Goal: Find specific page/section: Locate a particular part of the current website

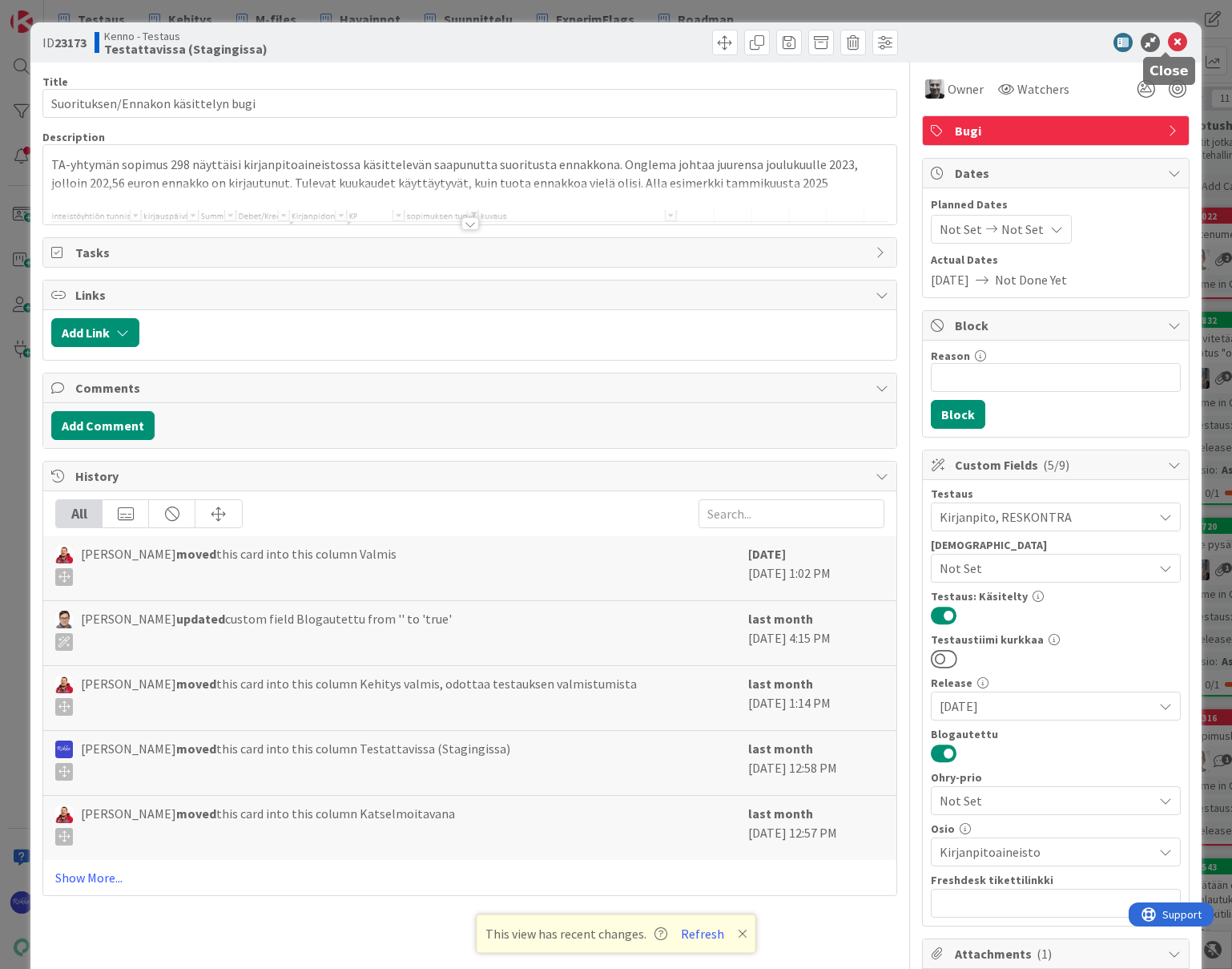
click at [1064, 43] on icon at bounding box center [1177, 42] width 19 height 19
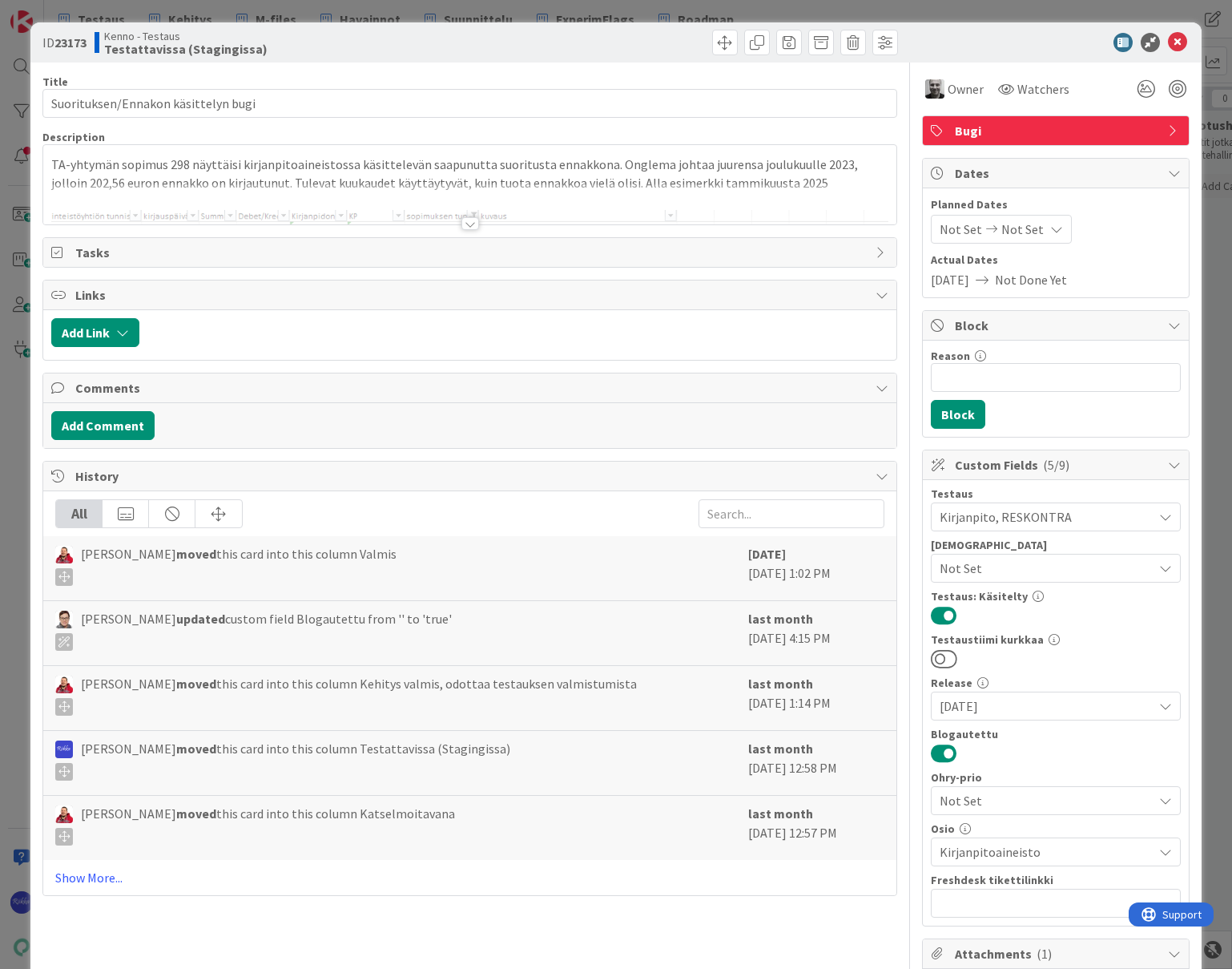
click at [467, 225] on div at bounding box center [470, 224] width 17 height 13
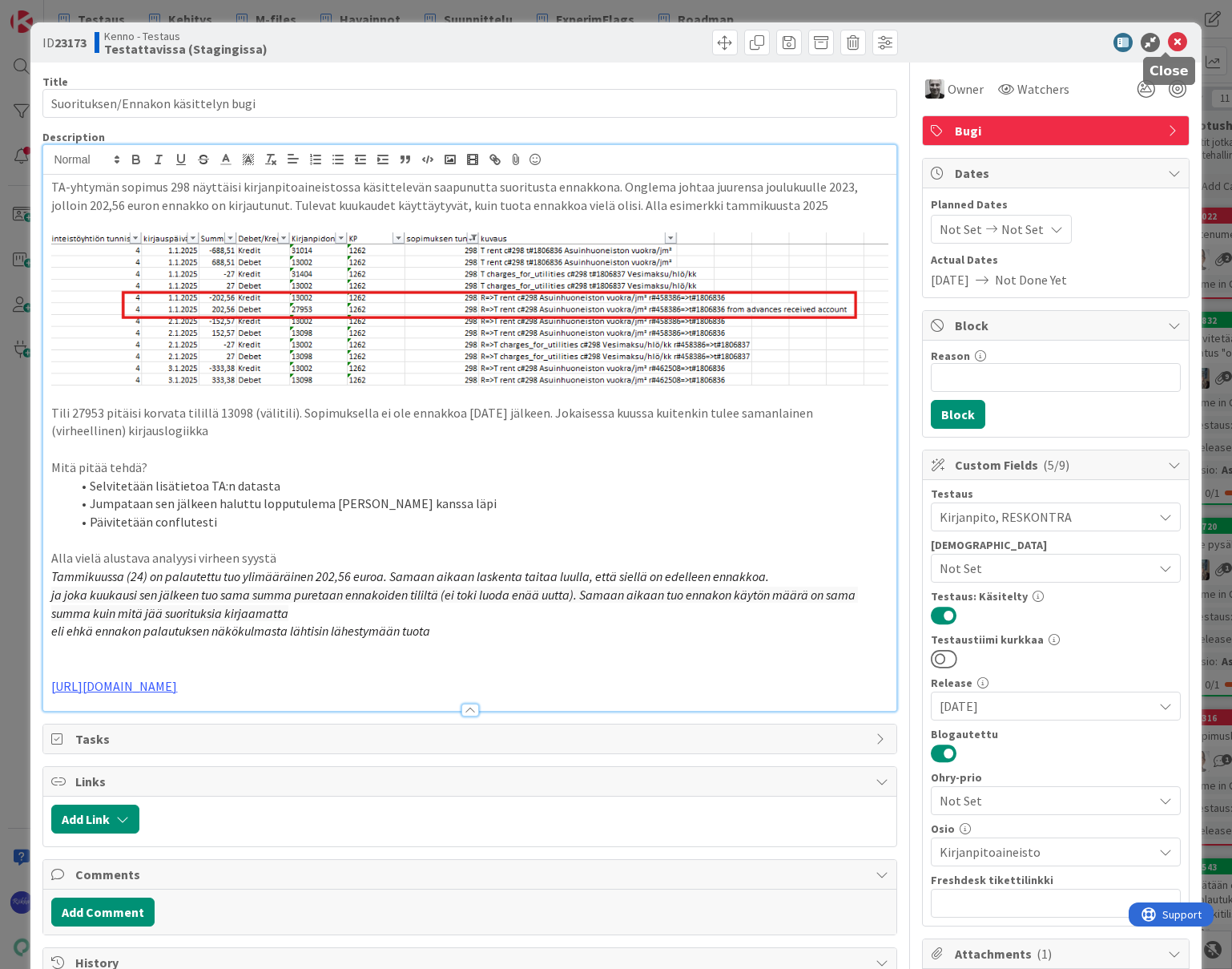
click at [1169, 40] on icon at bounding box center [1177, 42] width 19 height 19
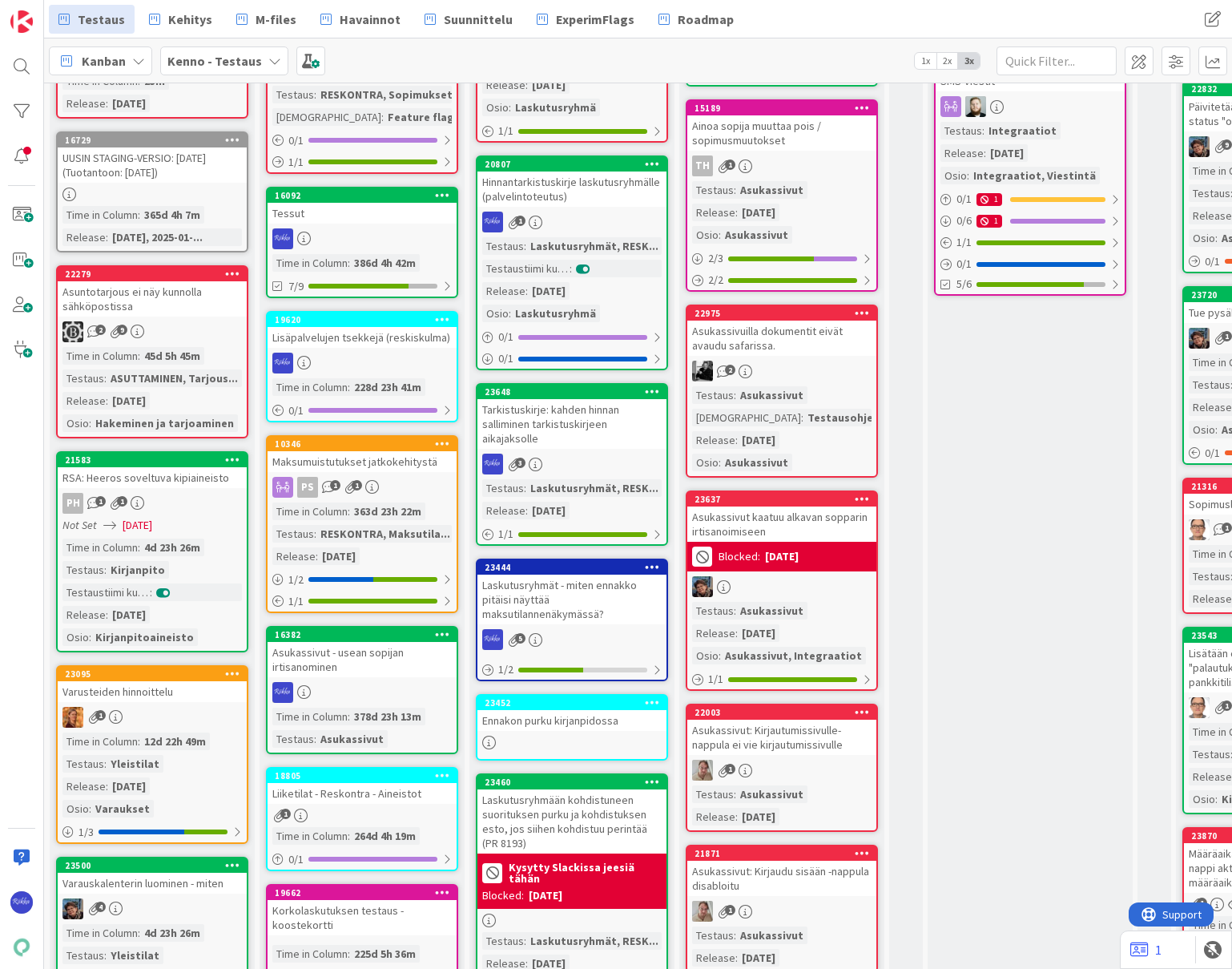
scroll to position [481, 0]
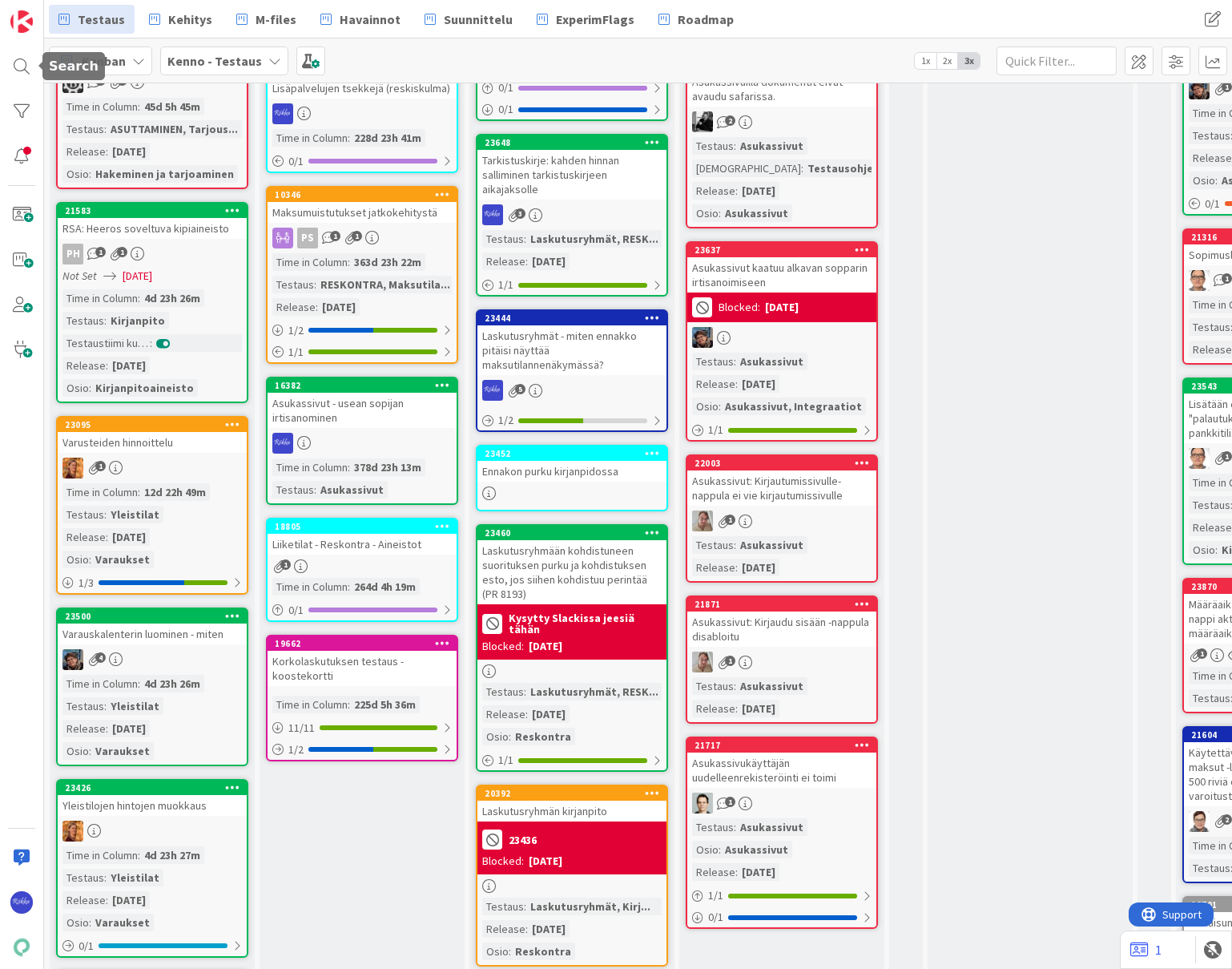
click at [16, 59] on div at bounding box center [21, 66] width 32 height 32
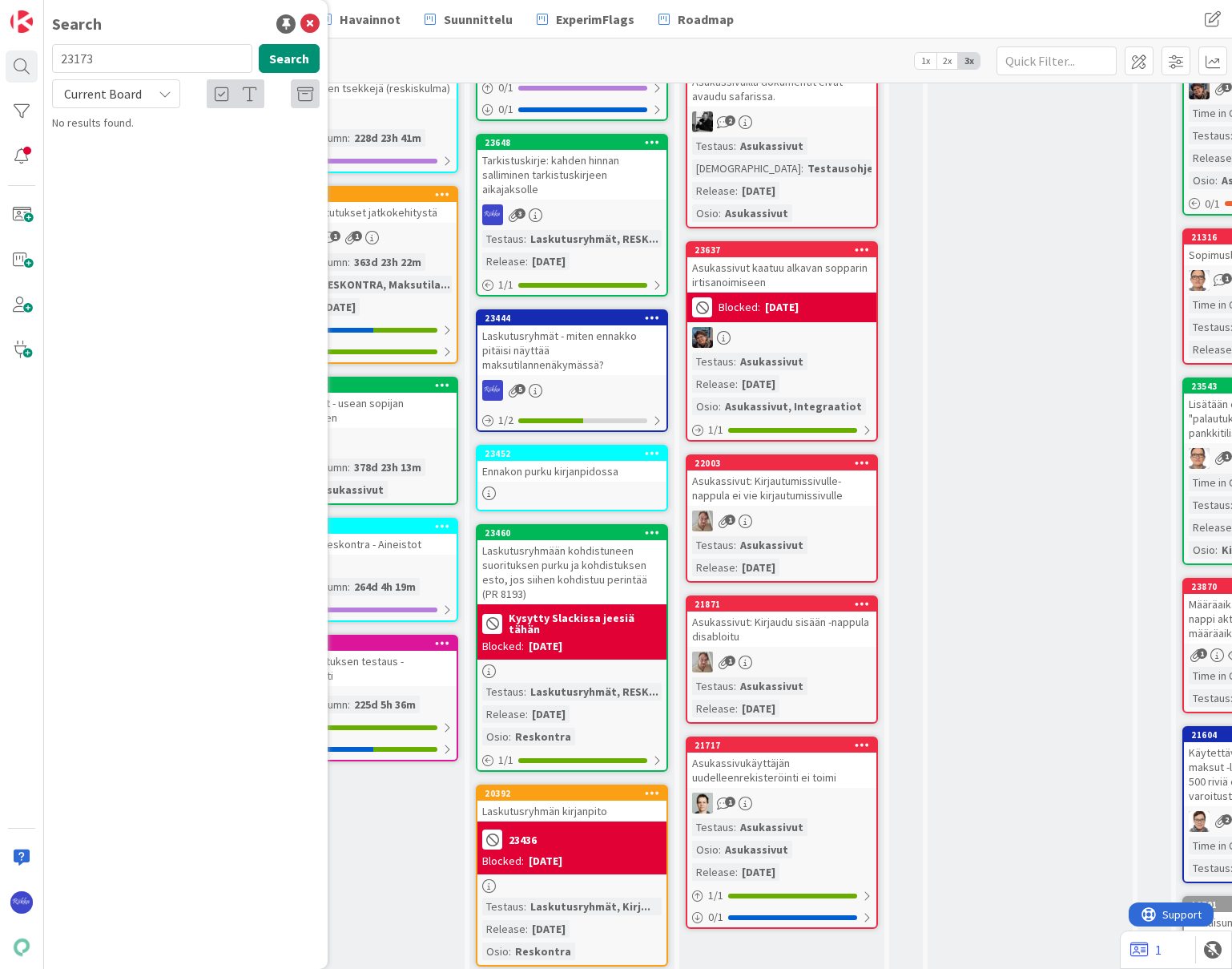
type input "23173"
click at [236, 144] on span "Suorituksen/Ennakon käsittelyn bugi" at bounding box center [200, 141] width 174 height 15
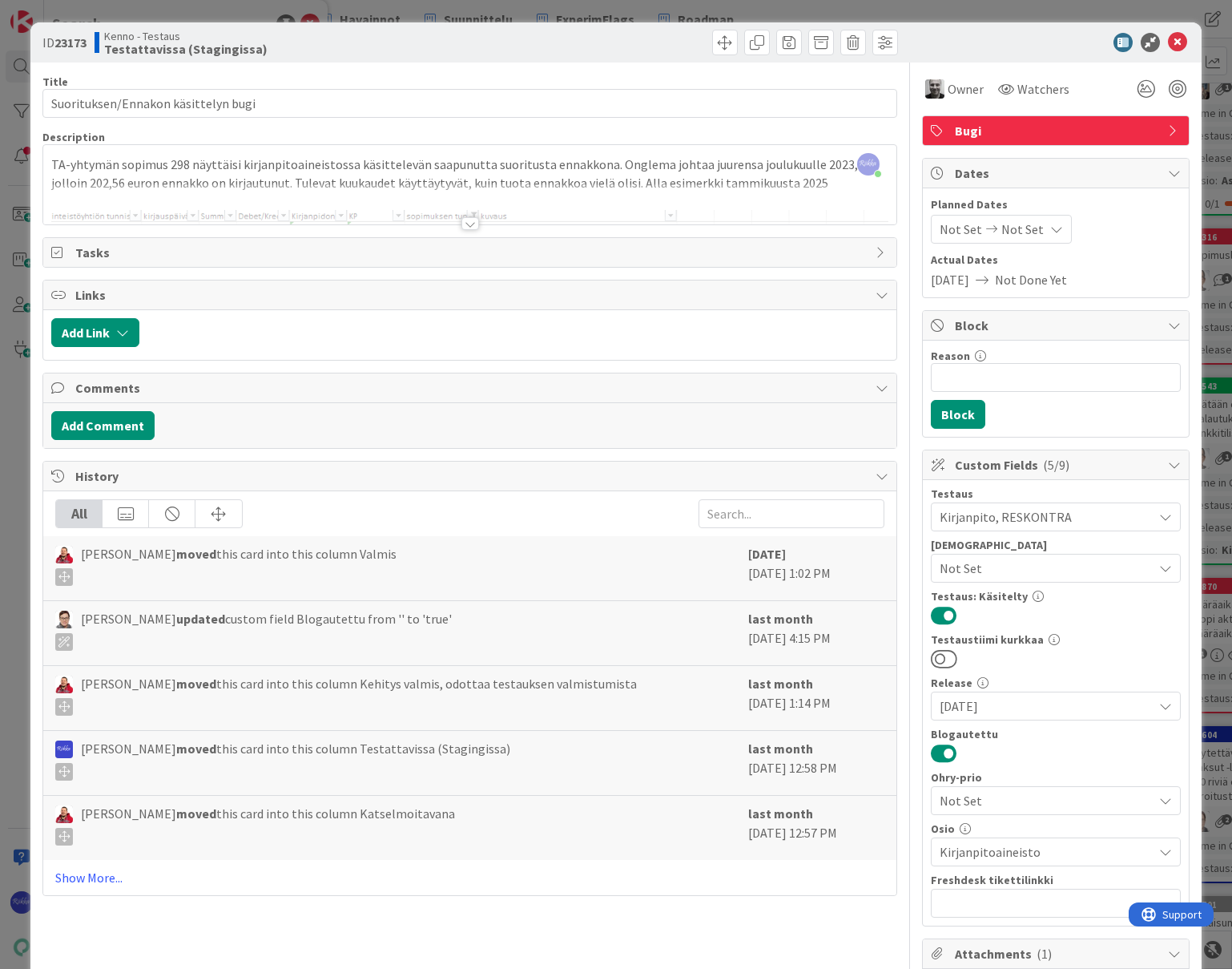
click at [468, 224] on div at bounding box center [470, 224] width 17 height 13
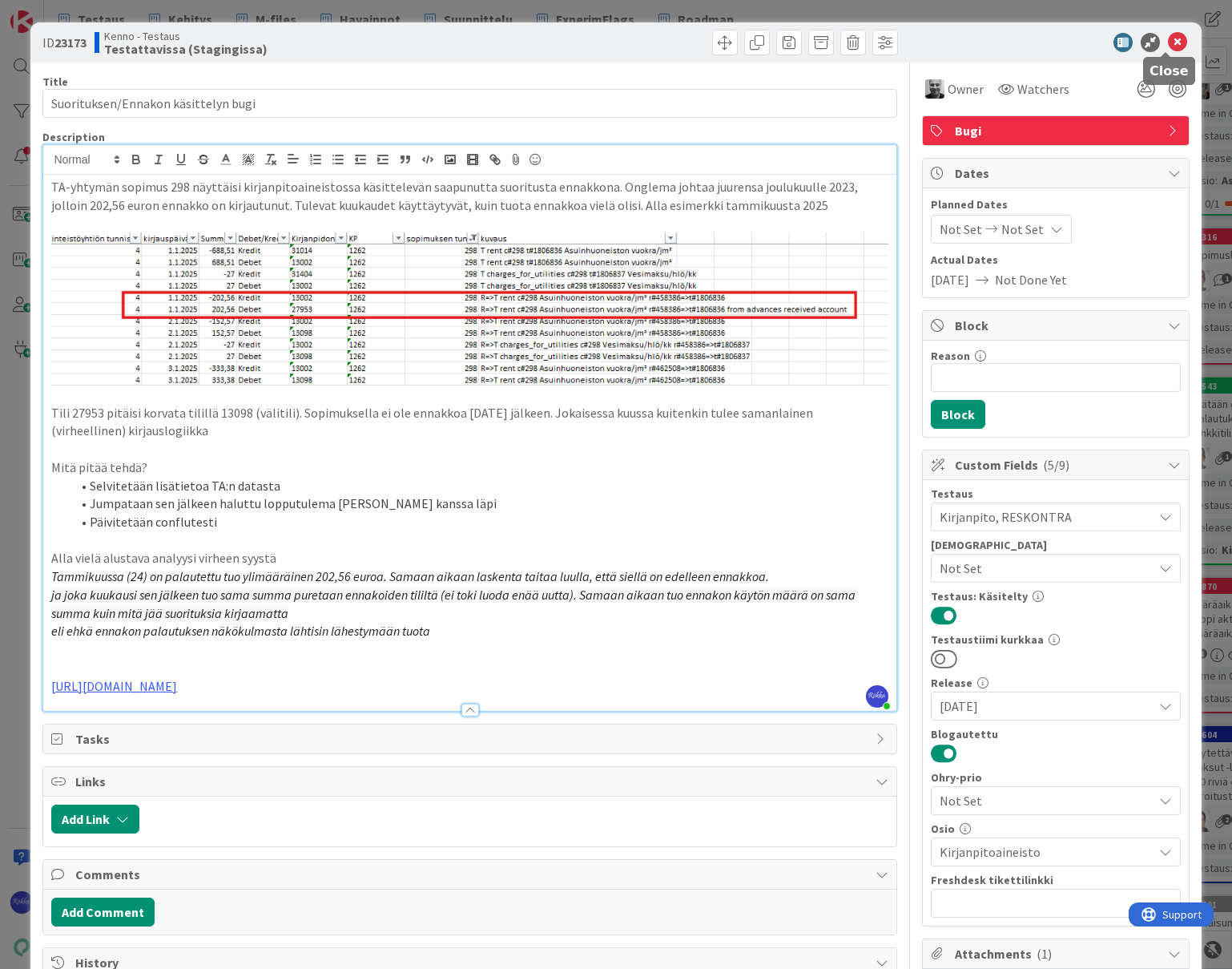
click at [1168, 36] on icon at bounding box center [1177, 42] width 19 height 19
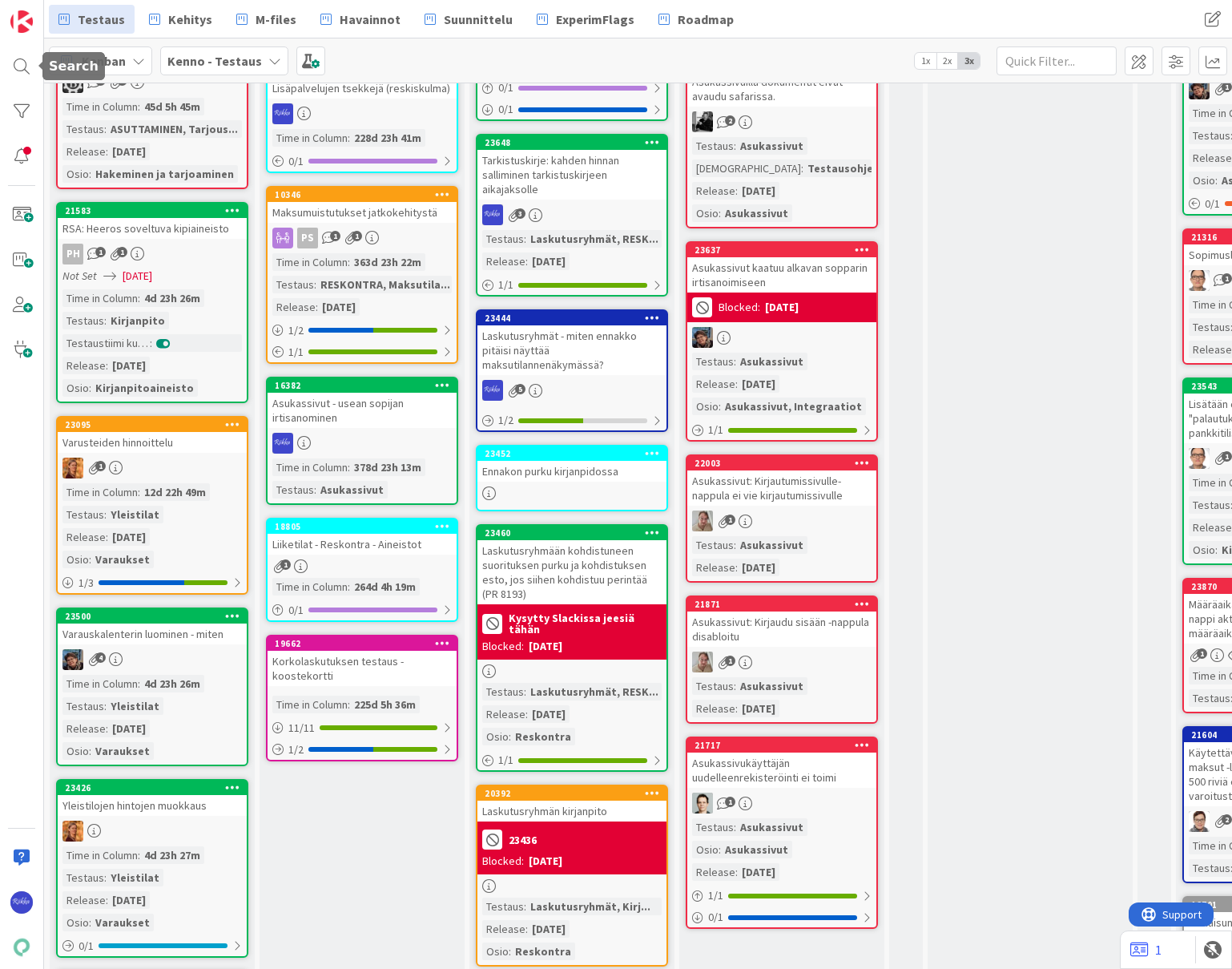
click at [28, 63] on div at bounding box center [21, 66] width 32 height 32
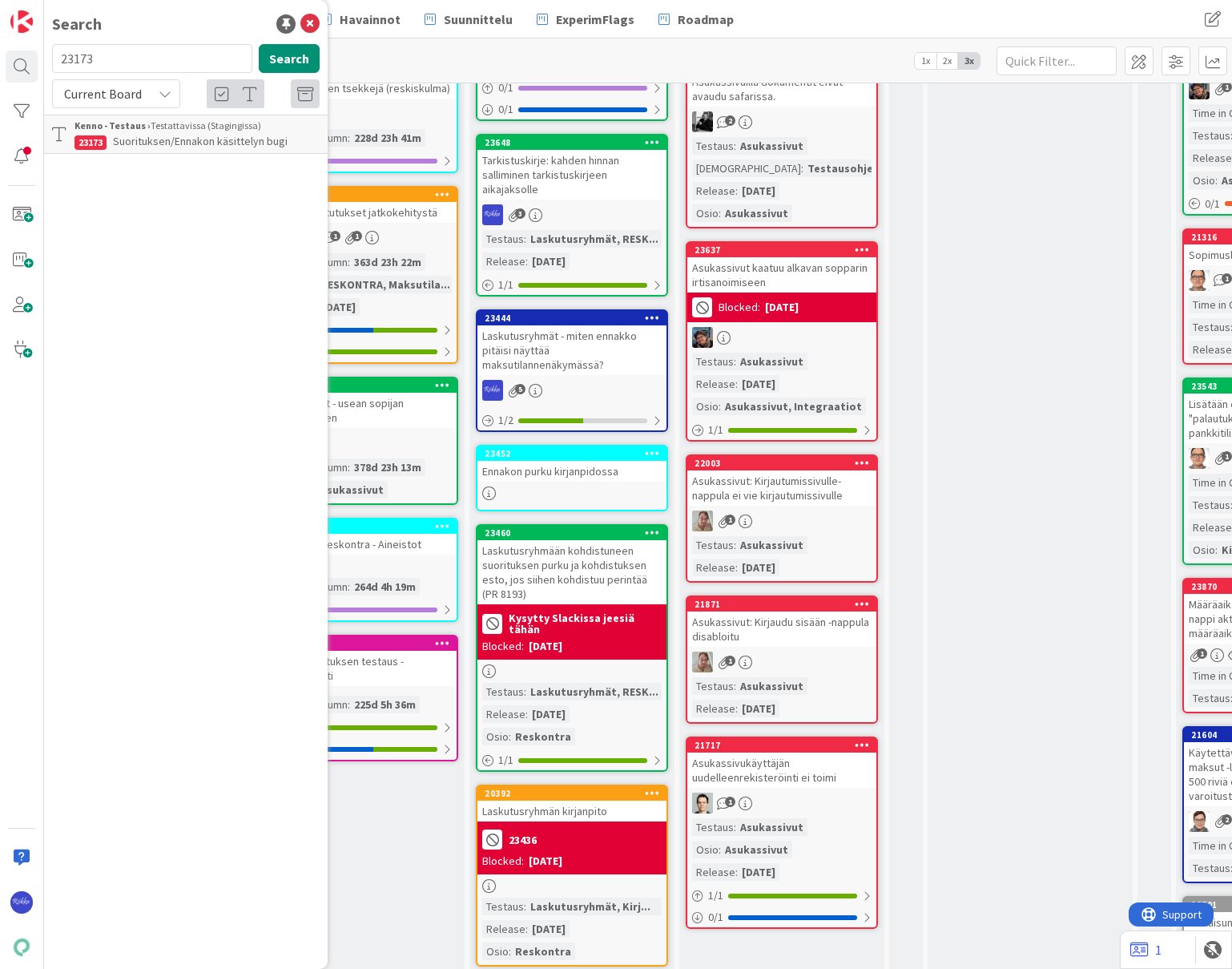
click at [205, 135] on span "Suorituksen/Ennakon käsittelyn bugi" at bounding box center [200, 141] width 174 height 15
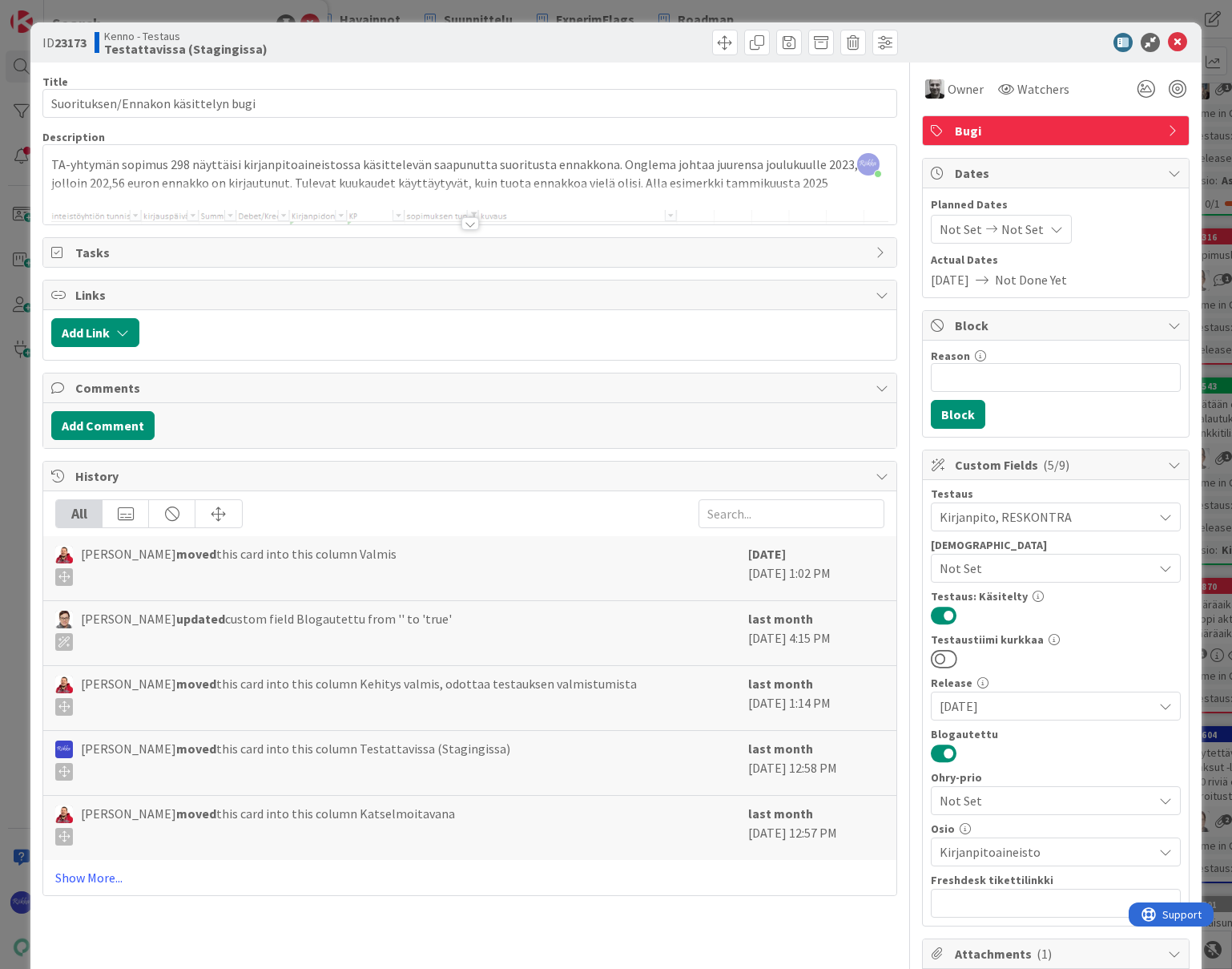
click at [461, 225] on div at bounding box center [470, 224] width 17 height 13
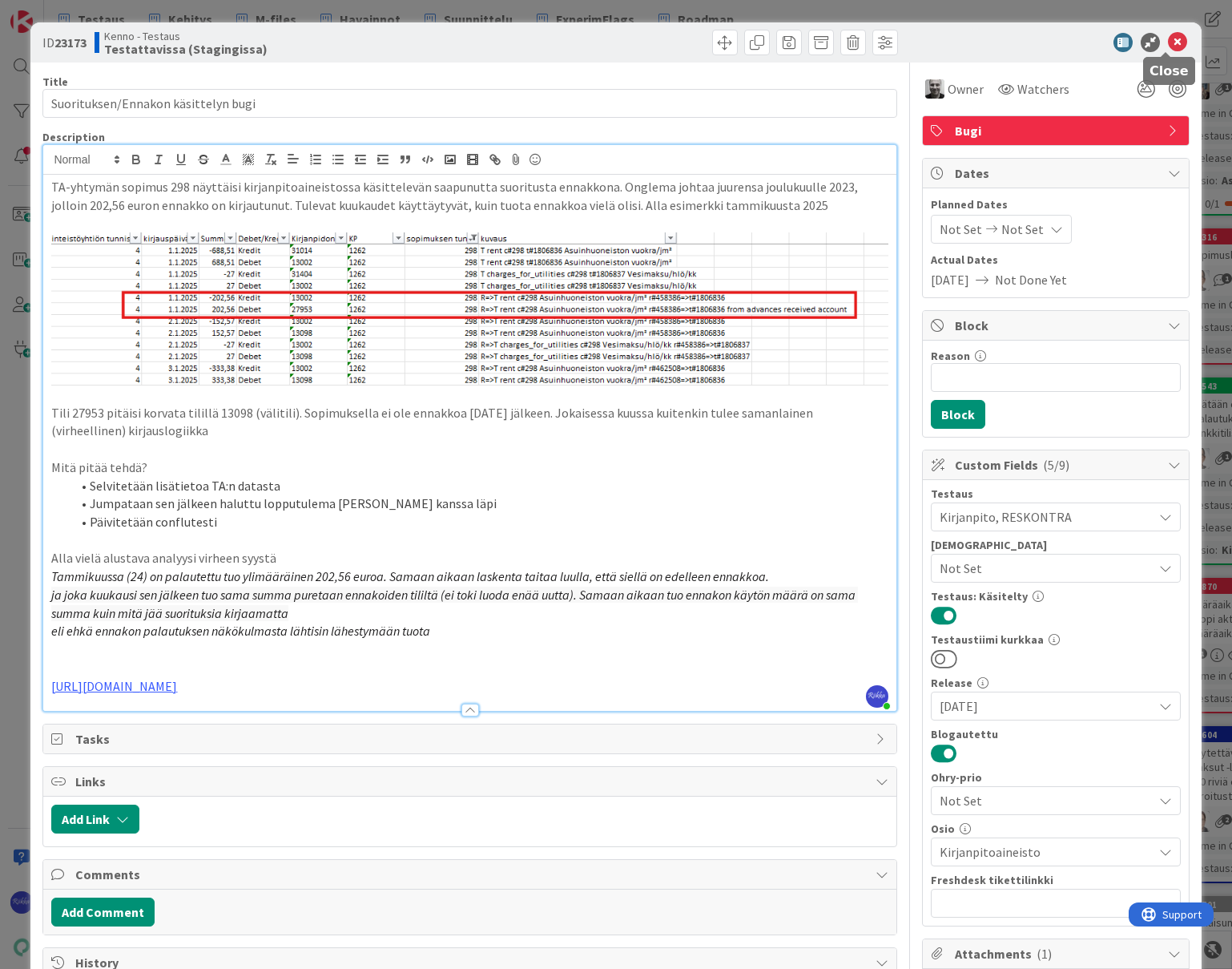
click at [1168, 43] on icon at bounding box center [1177, 42] width 19 height 19
